Goal: Check status

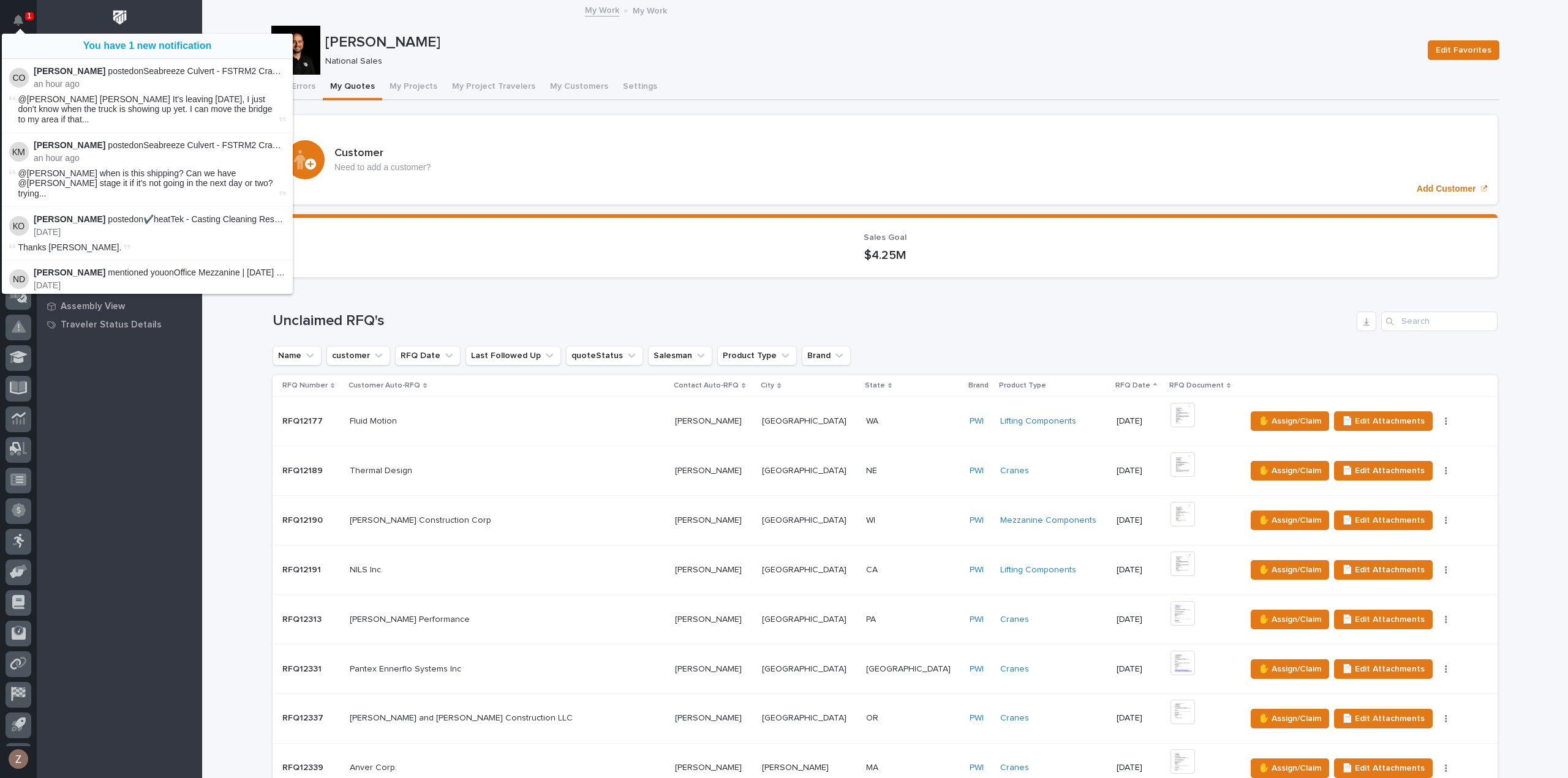
scroll to position [27, 0]
click at [1067, 56] on p "National Sales" at bounding box center [869, 61] width 1088 height 10
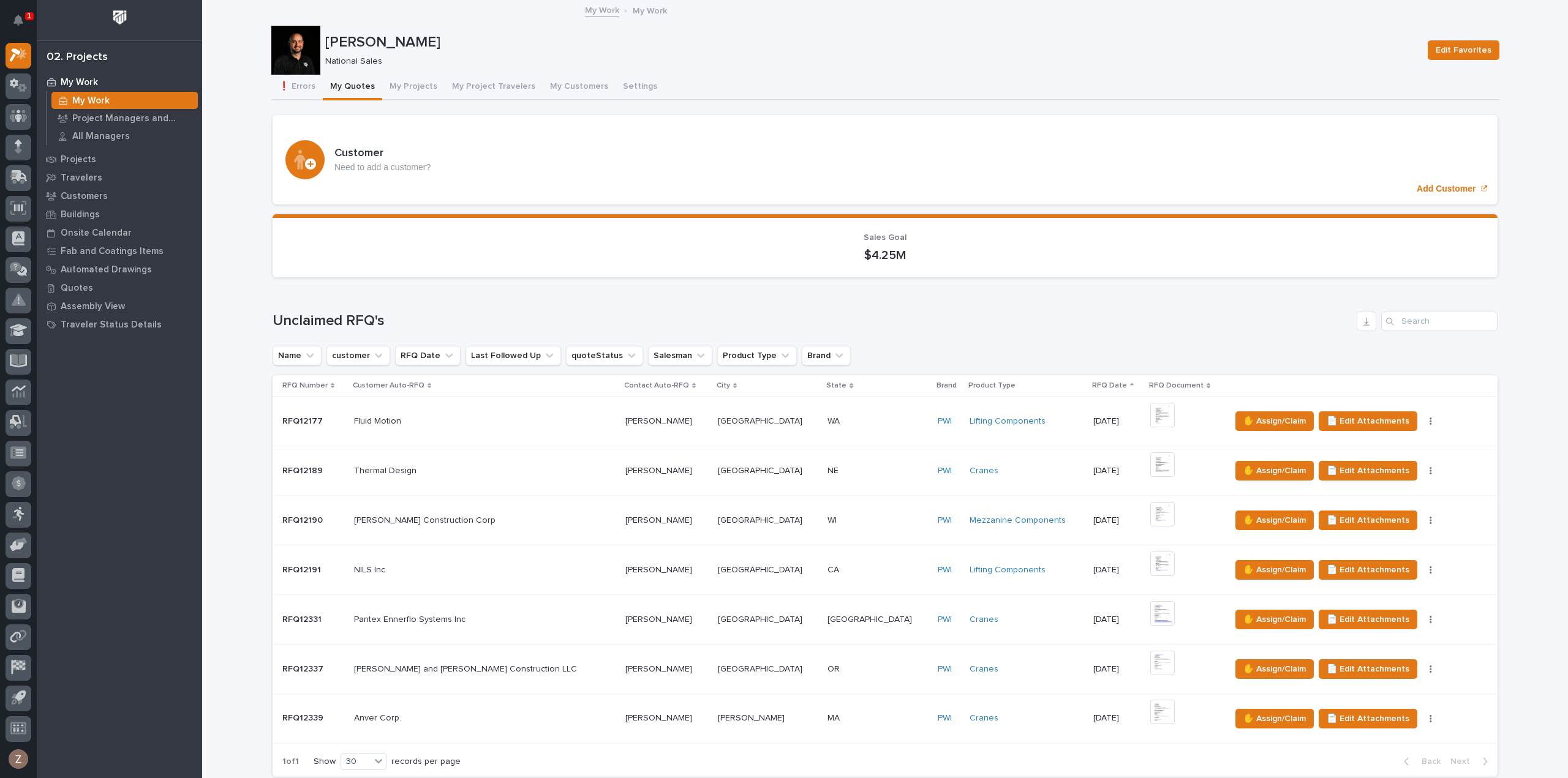
click at [9, 9] on div "1" at bounding box center [18, 22] width 26 height 35
click at [17, 15] on icon "Notifications" at bounding box center [18, 20] width 10 height 11
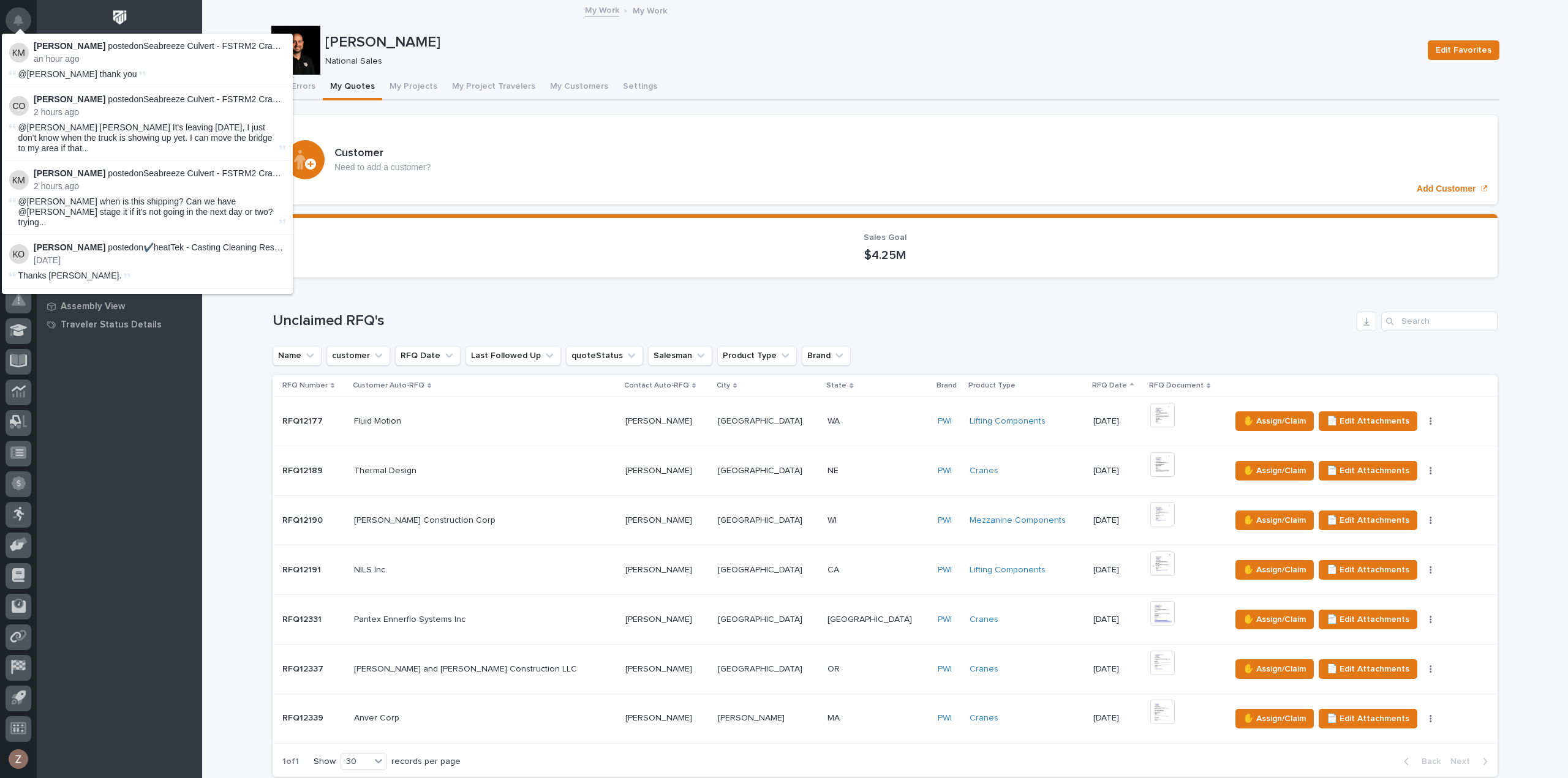
click at [15, 15] on icon "Notifications" at bounding box center [18, 20] width 10 height 11
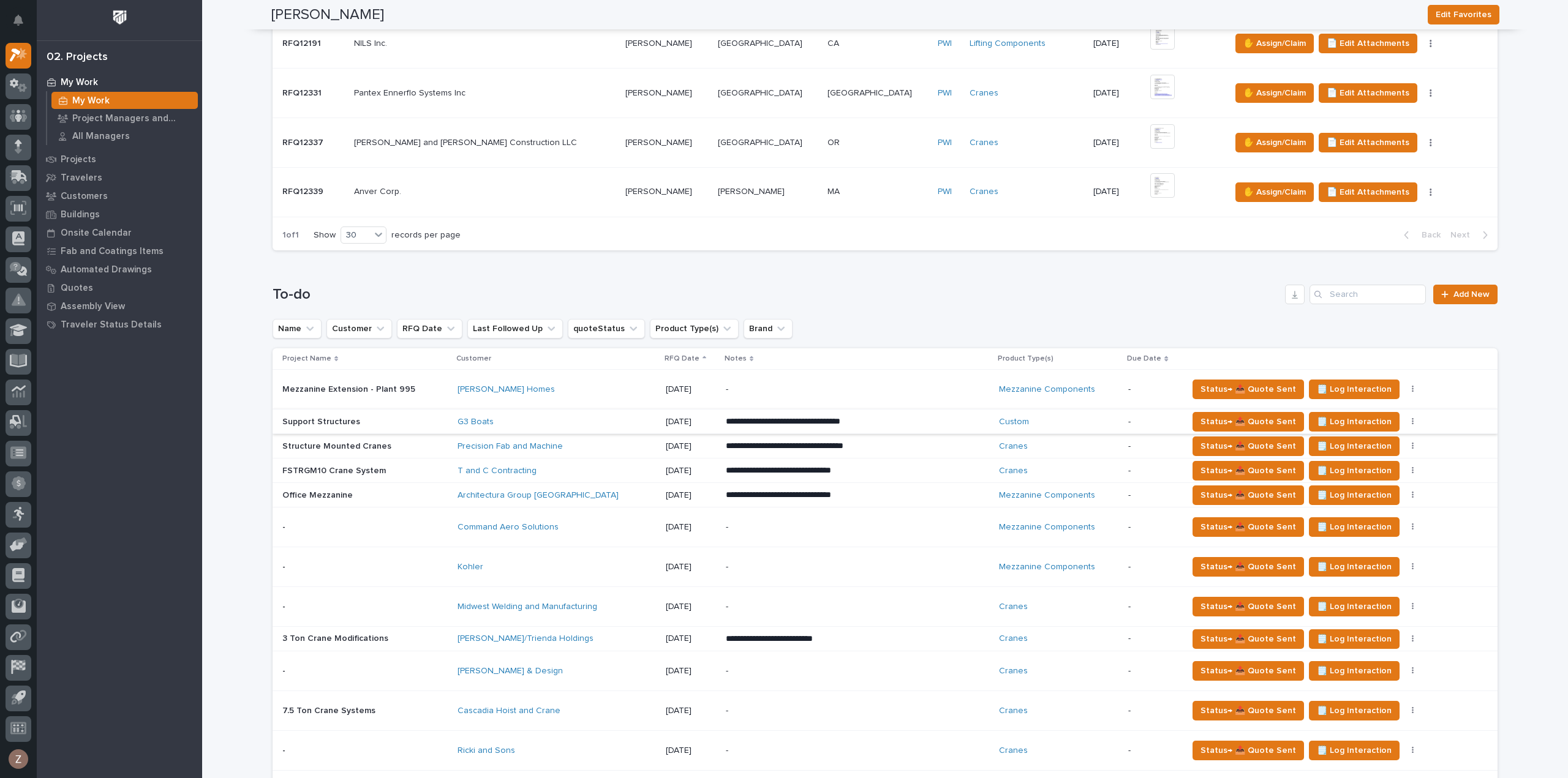
scroll to position [612, 0]
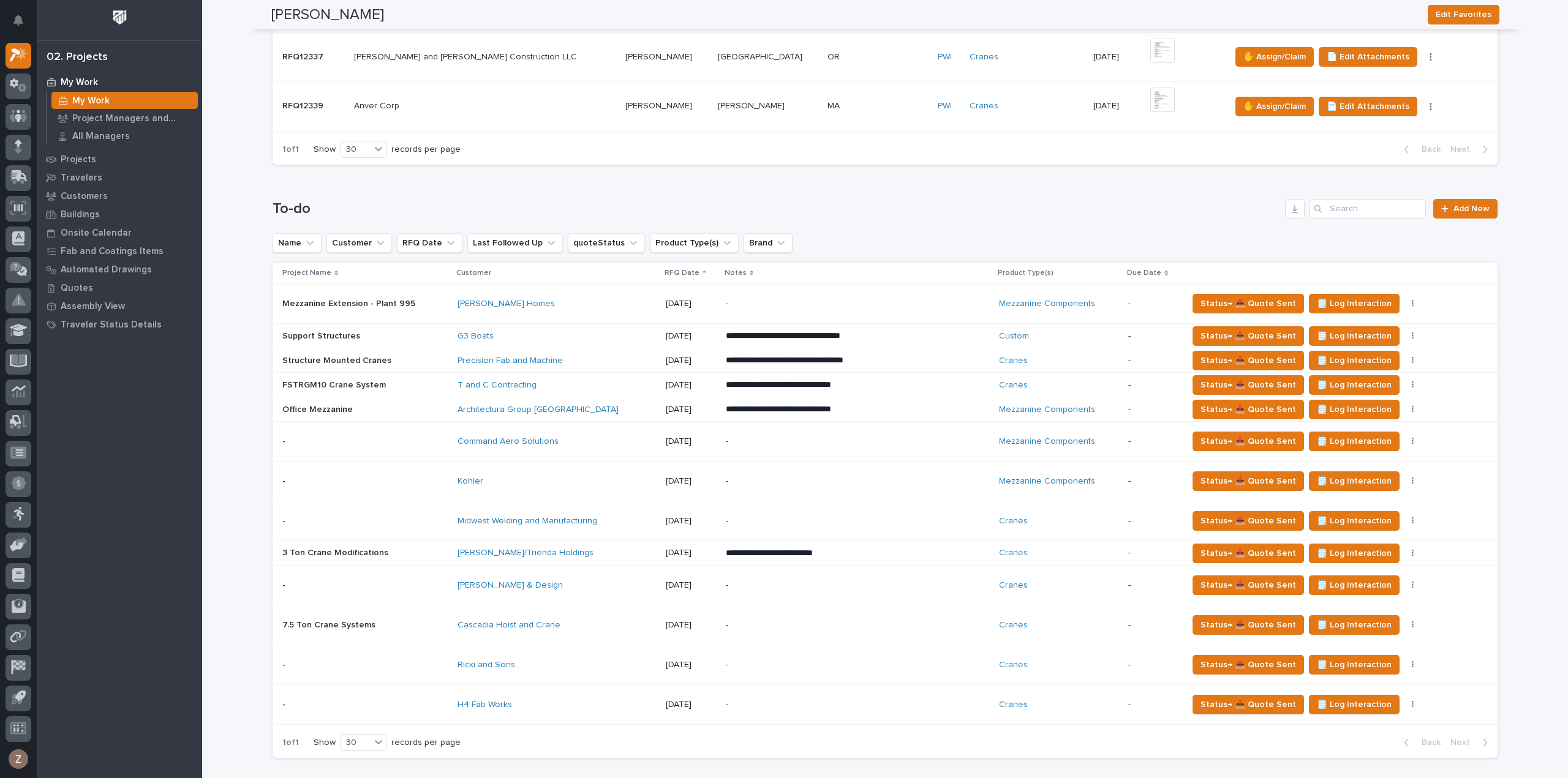
click at [566, 380] on div "T and C Contracting" at bounding box center [556, 385] width 199 height 10
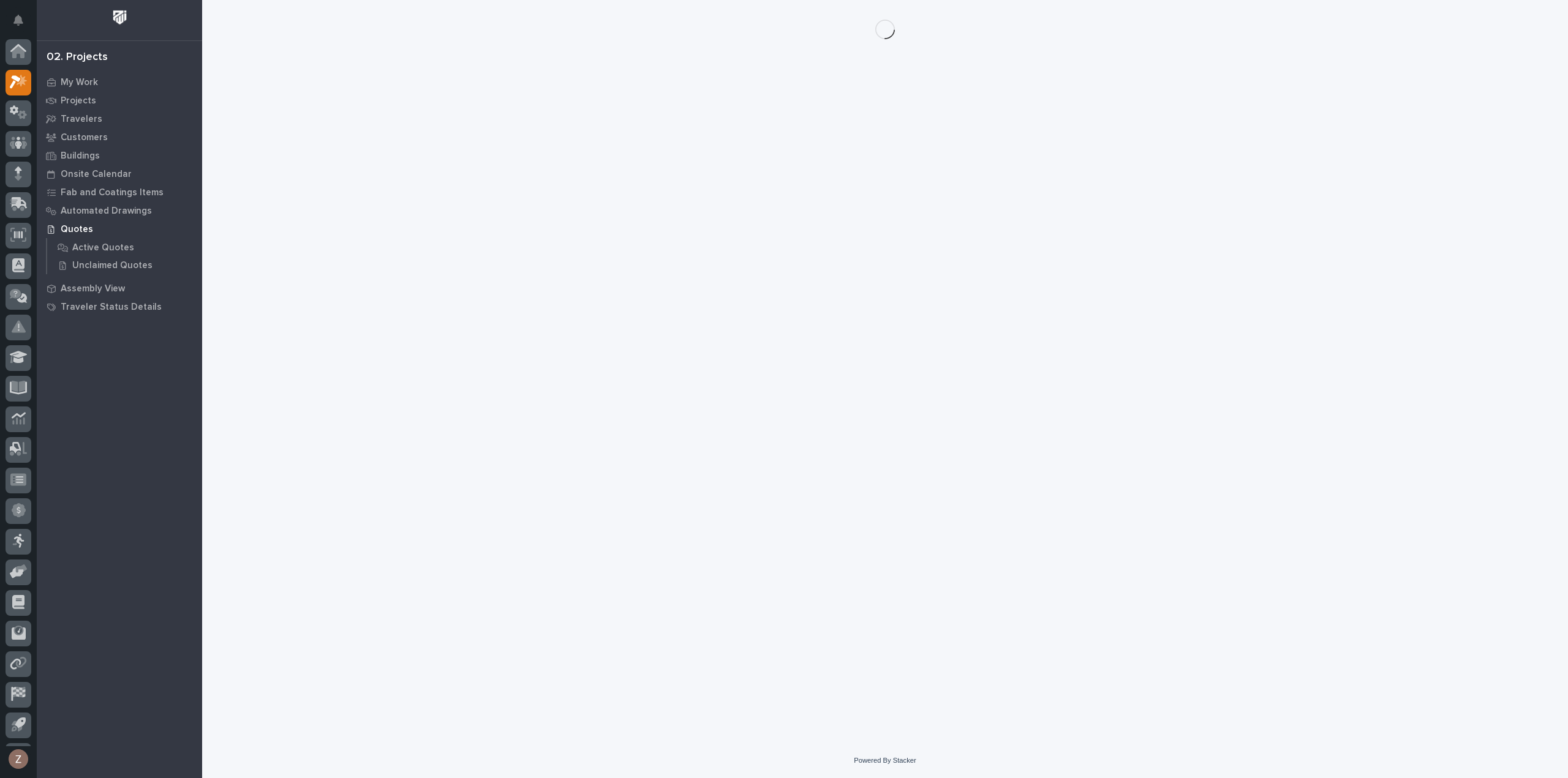
scroll to position [27, 0]
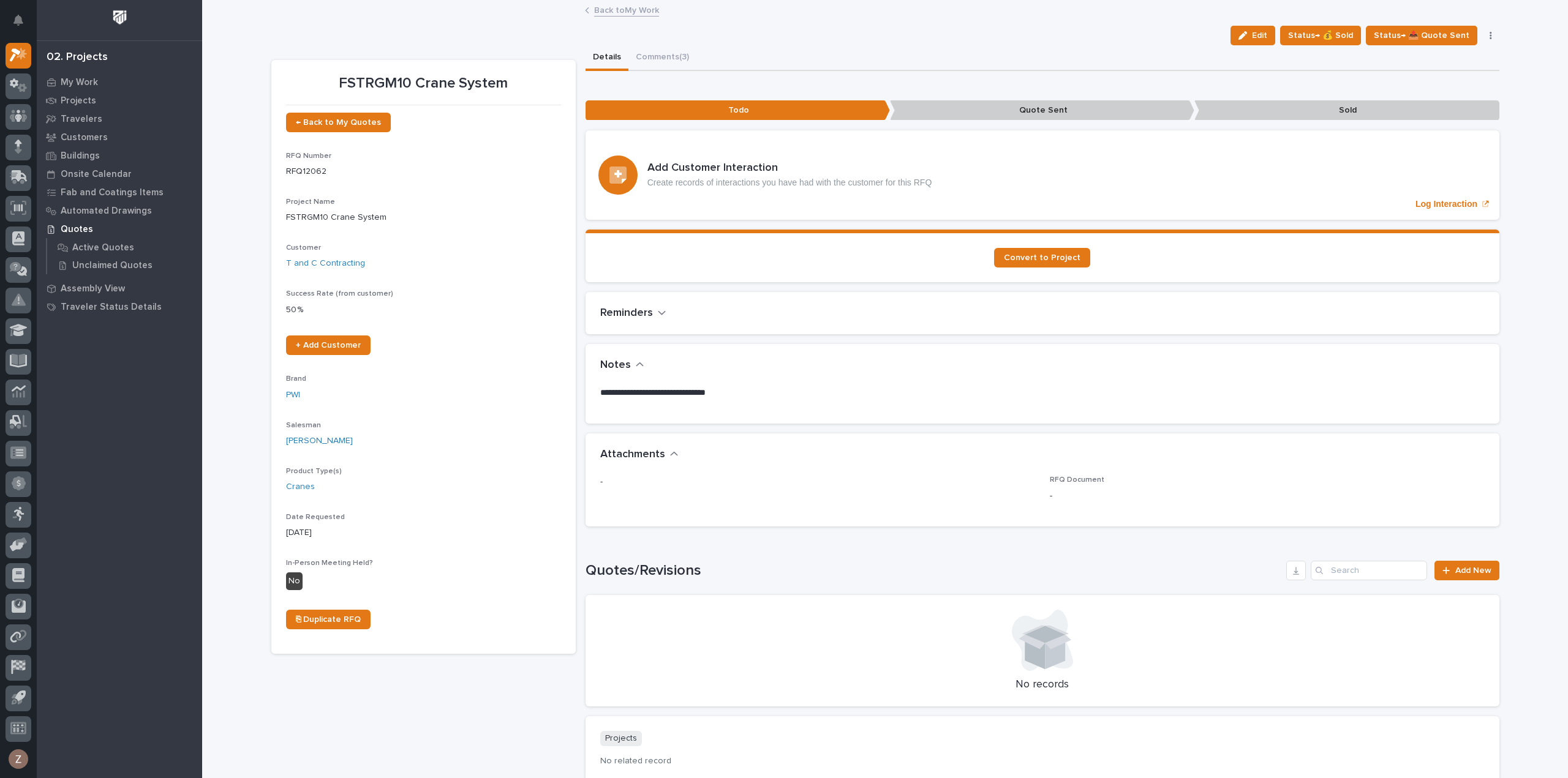
click at [630, 40] on div "Edit Status→ 💰 Sold Status→ 📤 Quote Sent Status→ ❌ PWI Declined Status→ 👎 Rejec…" at bounding box center [885, 35] width 1228 height 19
click at [655, 50] on button "Comments (3)" at bounding box center [662, 57] width 68 height 26
